Goal: Task Accomplishment & Management: Use online tool/utility

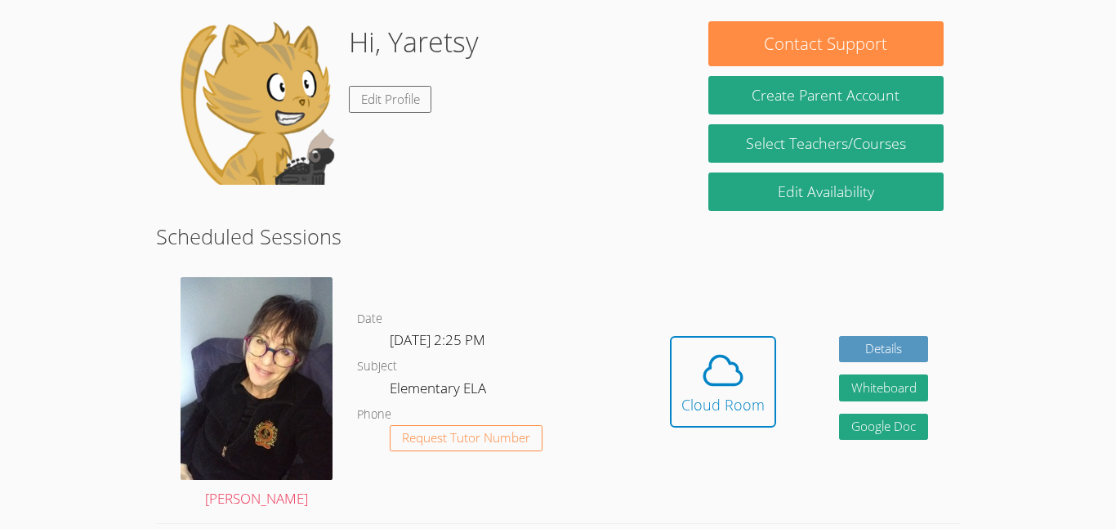
scroll to position [239, 0]
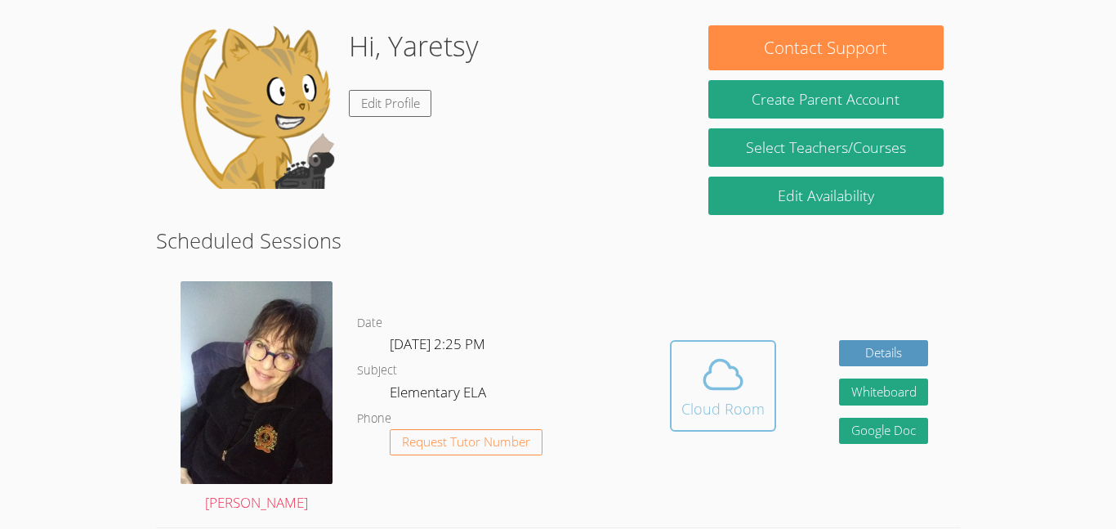
click at [727, 400] on div "Cloud Room" at bounding box center [723, 408] width 83 height 23
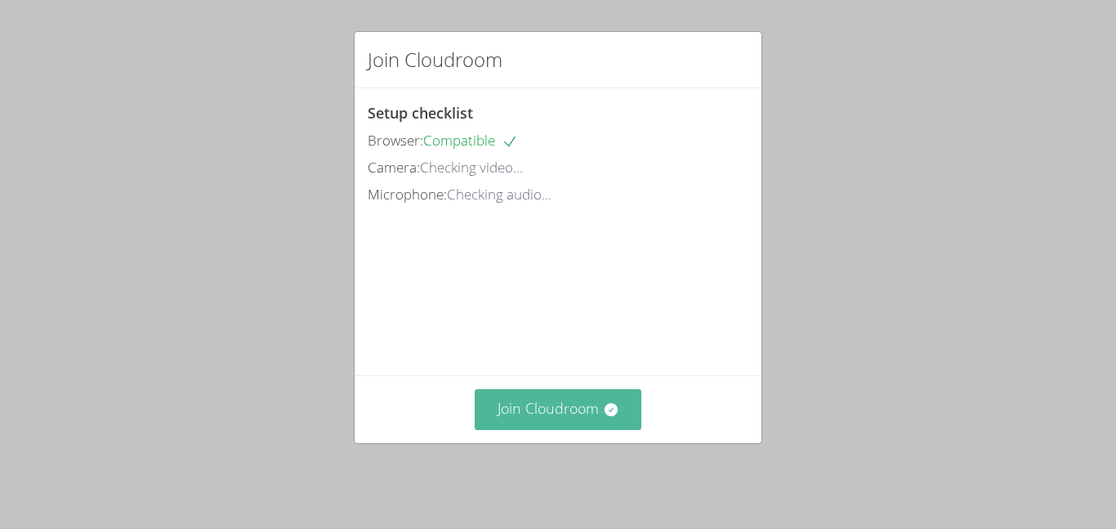
click at [564, 418] on button "Join Cloudroom" at bounding box center [559, 409] width 168 height 40
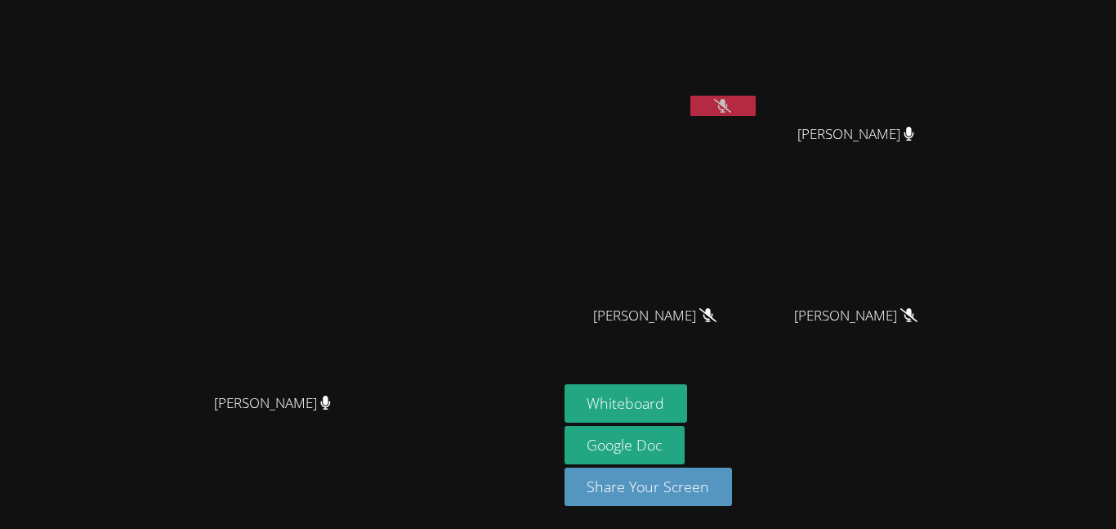
click at [720, 96] on video at bounding box center [662, 61] width 194 height 109
click at [756, 105] on button at bounding box center [722, 106] width 65 height 20
click at [688, 399] on button "Whiteboard" at bounding box center [626, 403] width 123 height 38
click at [731, 107] on icon at bounding box center [722, 106] width 17 height 14
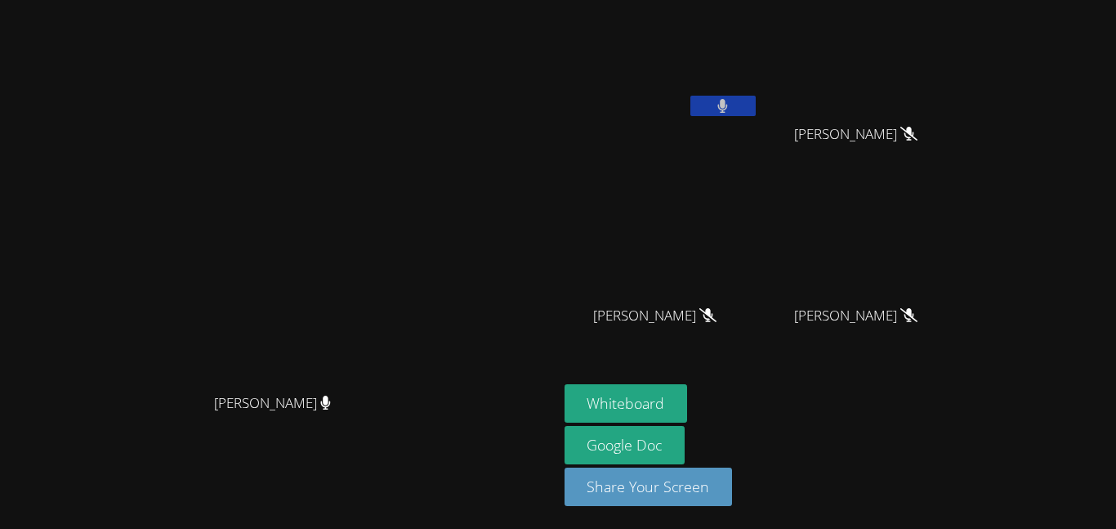
click at [756, 98] on button at bounding box center [722, 106] width 65 height 20
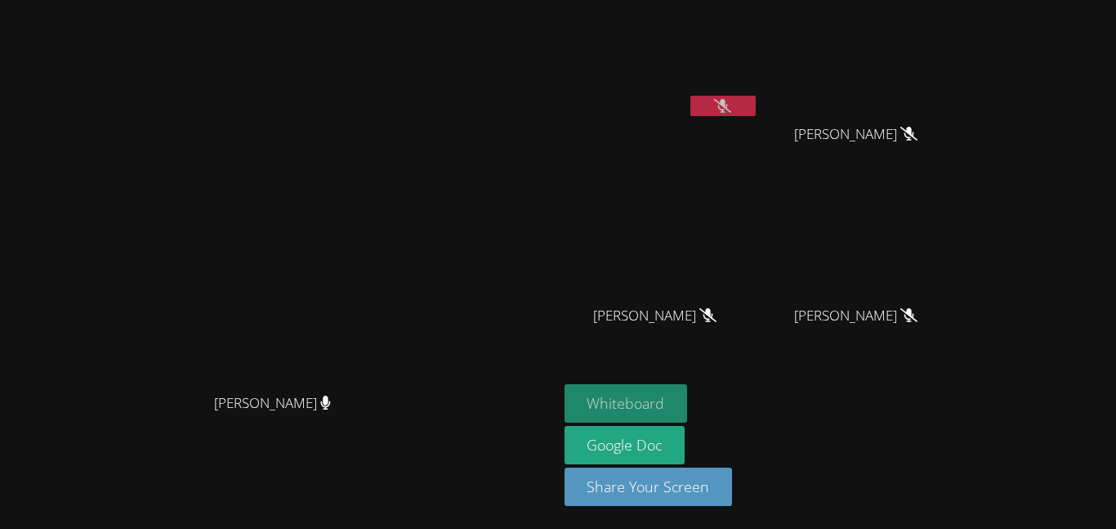
click at [688, 403] on button "Whiteboard" at bounding box center [626, 403] width 123 height 38
click at [731, 108] on icon at bounding box center [722, 106] width 17 height 14
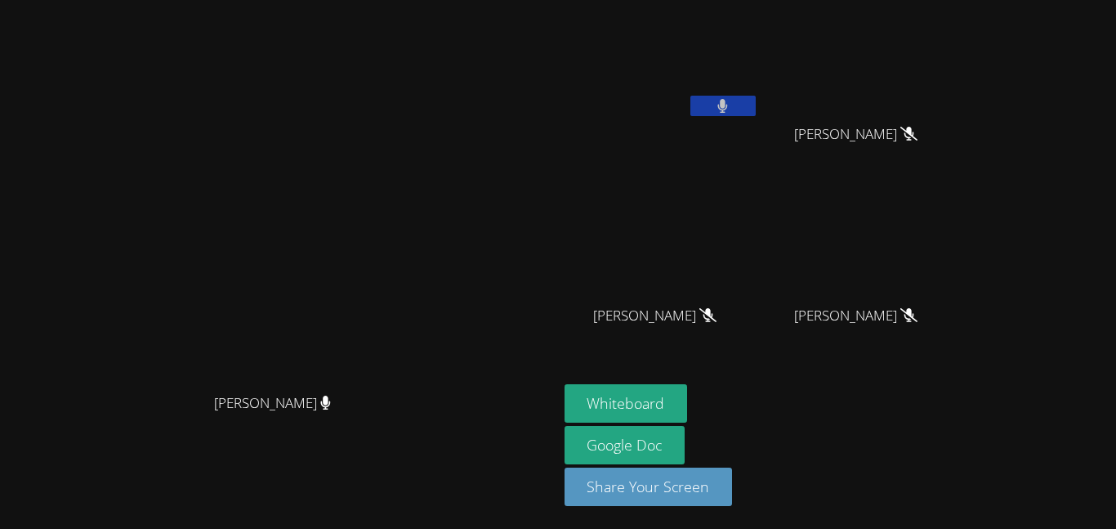
click at [728, 108] on icon at bounding box center [723, 106] width 10 height 14
